Goal: Information Seeking & Learning: Learn about a topic

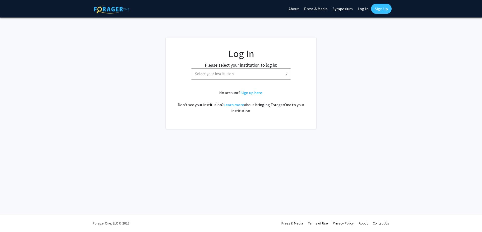
select select
click at [237, 71] on span "Select your institution" at bounding box center [242, 74] width 98 height 10
type input "dre"
select select "6"
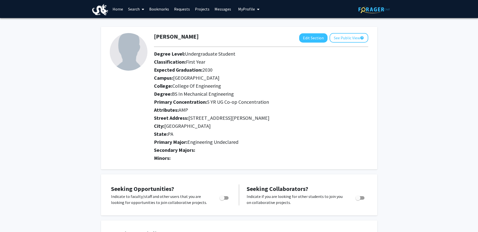
click at [134, 14] on link "Search" at bounding box center [136, 9] width 21 height 18
click at [137, 33] on span "Students" at bounding box center [141, 33] width 31 height 10
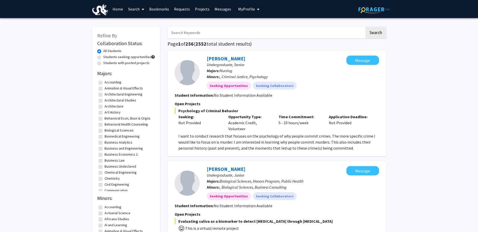
click at [221, 32] on input "Search Keywords" at bounding box center [265, 33] width 197 height 12
click at [207, 8] on link "Projects" at bounding box center [202, 9] width 20 height 18
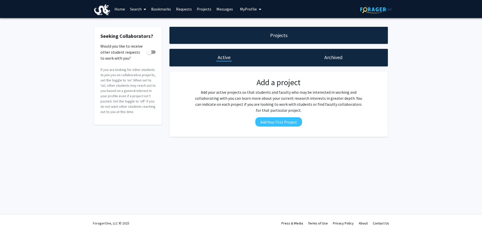
click at [117, 8] on link "Home" at bounding box center [120, 9] width 16 height 18
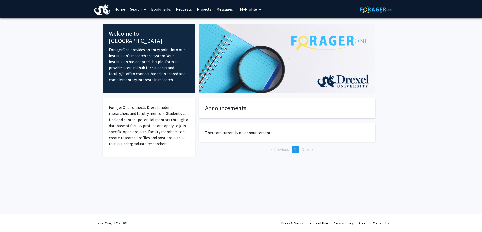
click at [135, 8] on link "Search" at bounding box center [138, 9] width 21 height 18
click at [139, 30] on span "Students" at bounding box center [143, 33] width 31 height 10
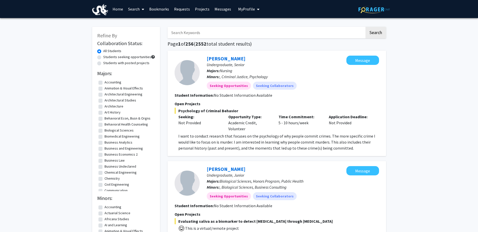
click at [142, 5] on span at bounding box center [142, 10] width 5 height 18
click at [197, 31] on input "Search Keywords" at bounding box center [265, 33] width 197 height 12
type input "VIP"
click at [365, 27] on button "Search" at bounding box center [375, 33] width 21 height 12
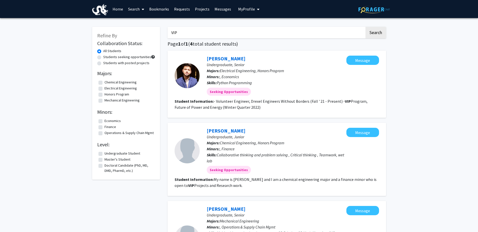
click at [181, 9] on link "Requests" at bounding box center [181, 9] width 21 height 18
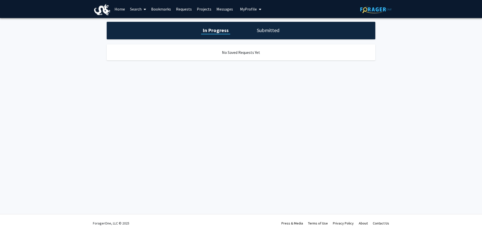
click at [253, 35] on div "In Progress Submitted" at bounding box center [241, 31] width 269 height 18
click at [262, 29] on h1 "Submitted" at bounding box center [268, 30] width 26 height 7
click at [160, 6] on link "Bookmarks" at bounding box center [161, 9] width 25 height 18
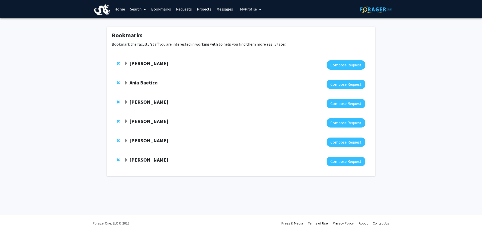
click at [136, 13] on link "Search" at bounding box center [138, 9] width 21 height 18
click at [146, 25] on span "Faculty/Staff" at bounding box center [146, 23] width 37 height 10
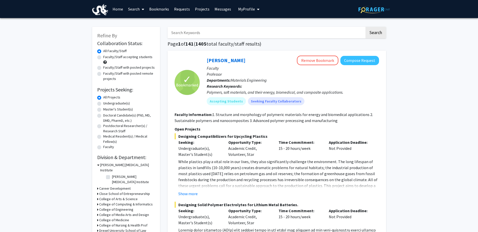
click at [178, 33] on input "Search Keywords" at bounding box center [265, 33] width 197 height 12
type input "VIP"
click at [365, 27] on button "Search" at bounding box center [375, 33] width 21 height 12
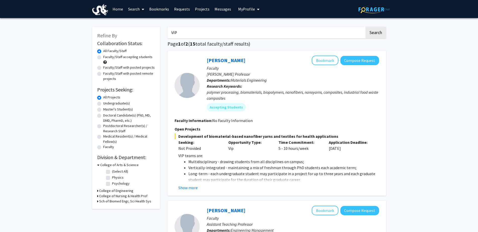
click at [103, 105] on label "Undergraduate(s)" at bounding box center [116, 103] width 27 height 5
click at [103, 104] on input "Undergraduate(s)" at bounding box center [104, 102] width 3 height 3
radio input "true"
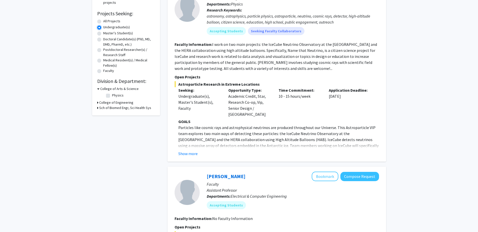
scroll to position [77, 0]
click at [189, 150] on button "Show more" at bounding box center [187, 153] width 19 height 6
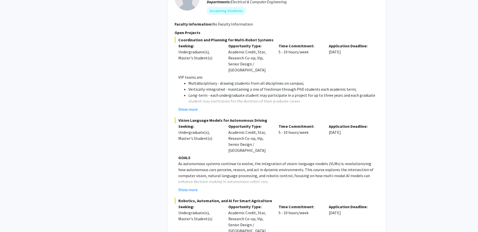
scroll to position [486, 0]
